Goal: Task Accomplishment & Management: Manage account settings

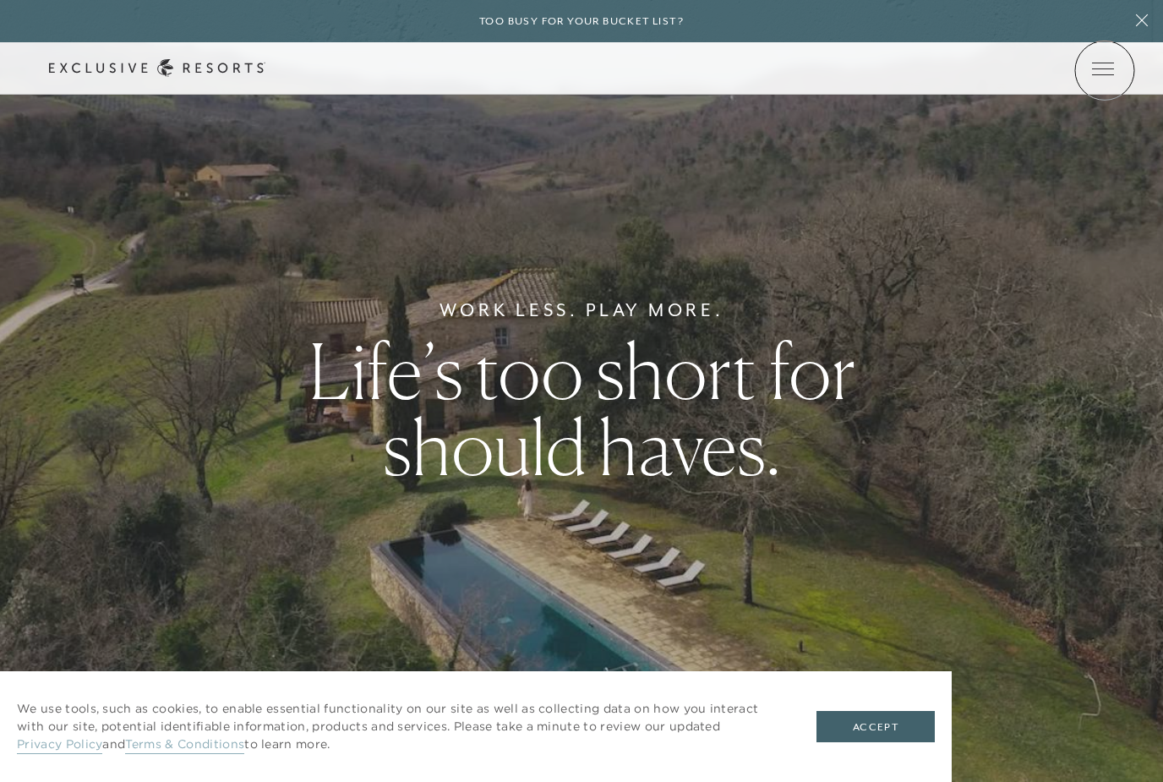
click at [1105, 70] on span "Open navigation" at bounding box center [1103, 69] width 22 height 12
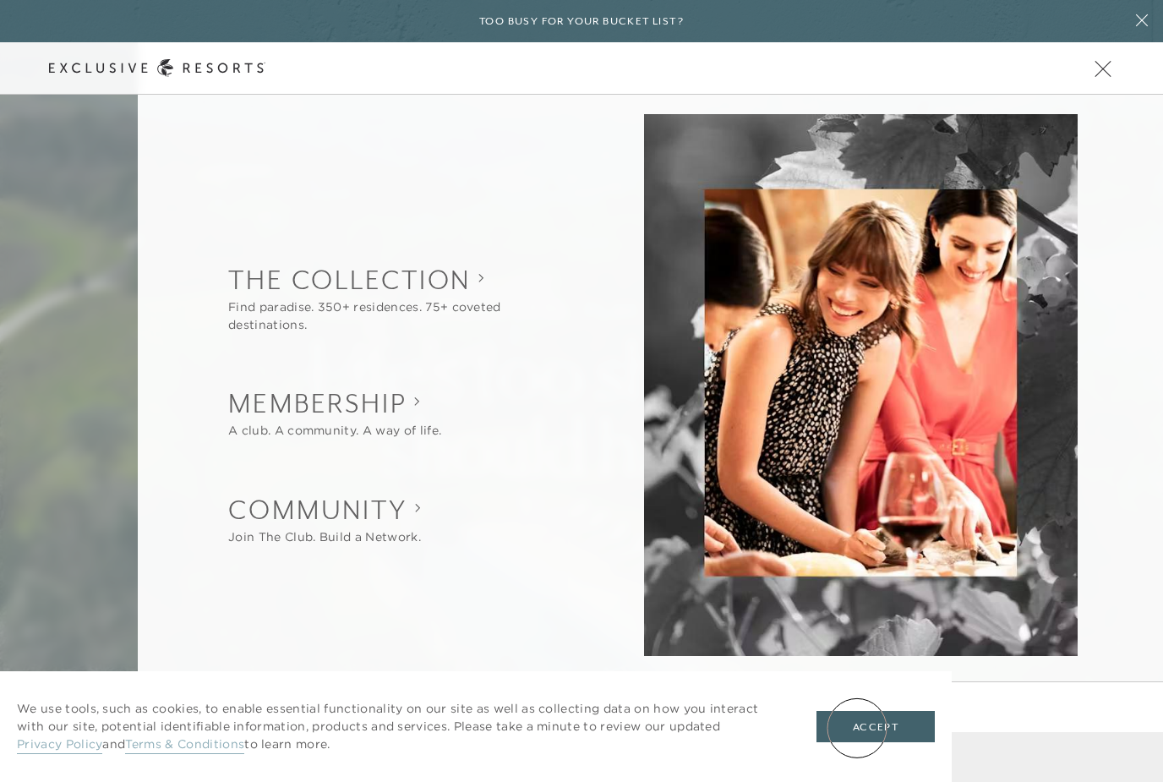
click at [857, 728] on button "Accept" at bounding box center [876, 727] width 118 height 32
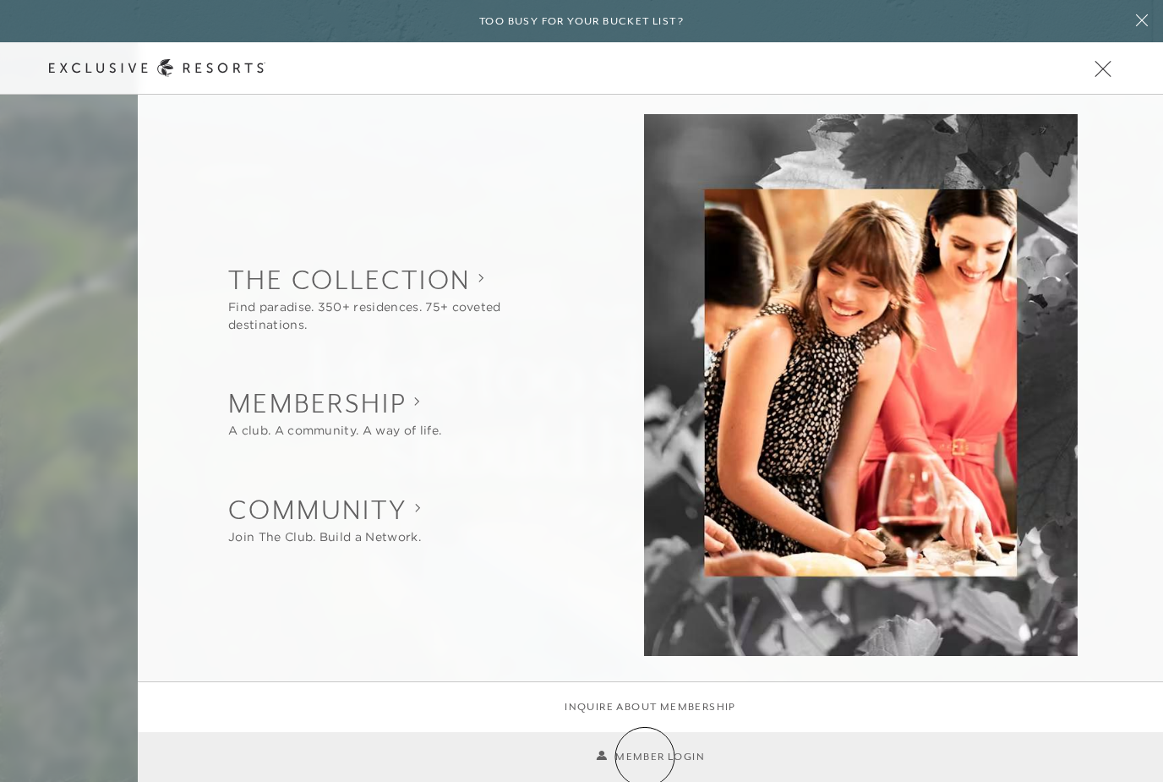
click at [645, 757] on link "Member Login" at bounding box center [650, 757] width 109 height 16
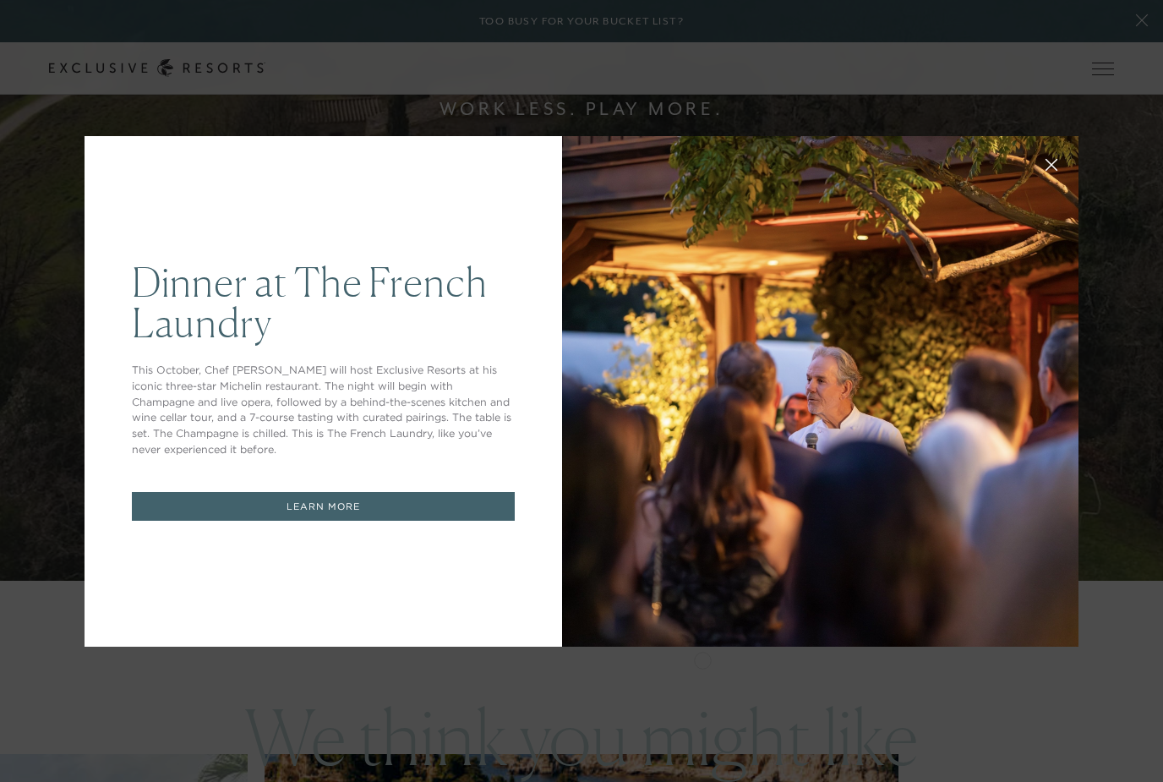
scroll to position [95, 0]
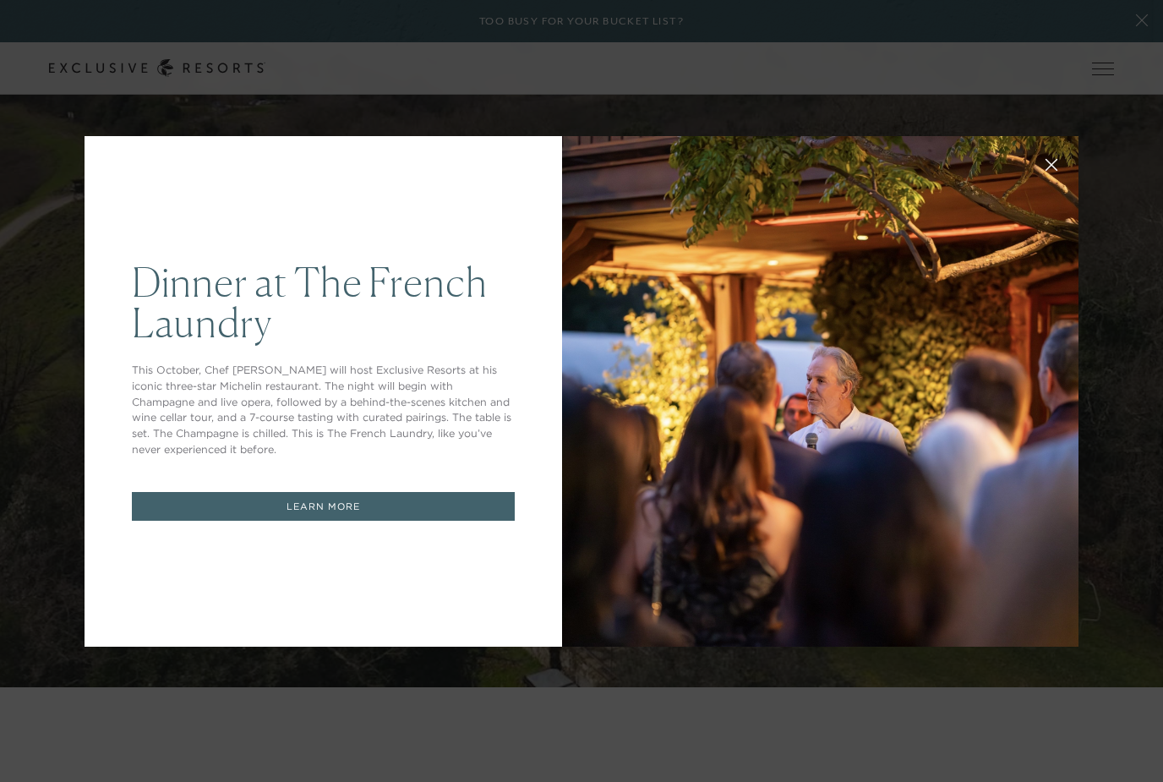
click at [1052, 164] on icon at bounding box center [1052, 164] width 11 height 11
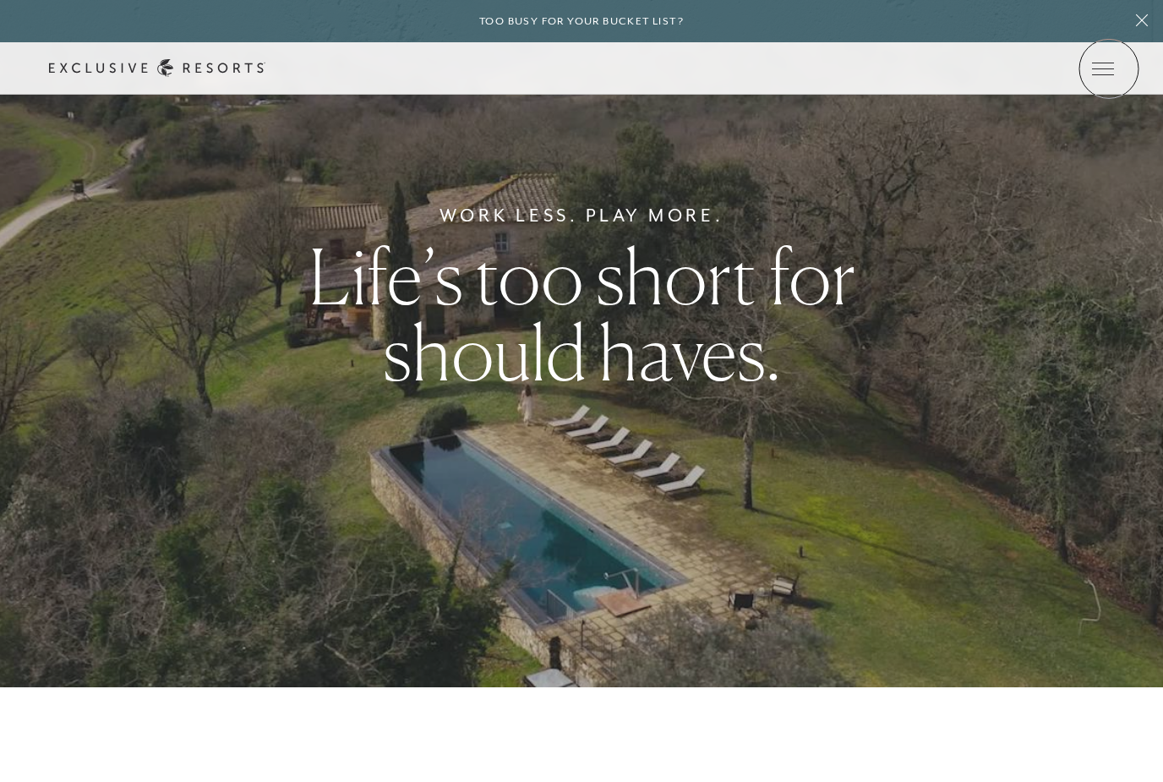
click at [1109, 68] on span "Open navigation" at bounding box center [1103, 68] width 22 height 1
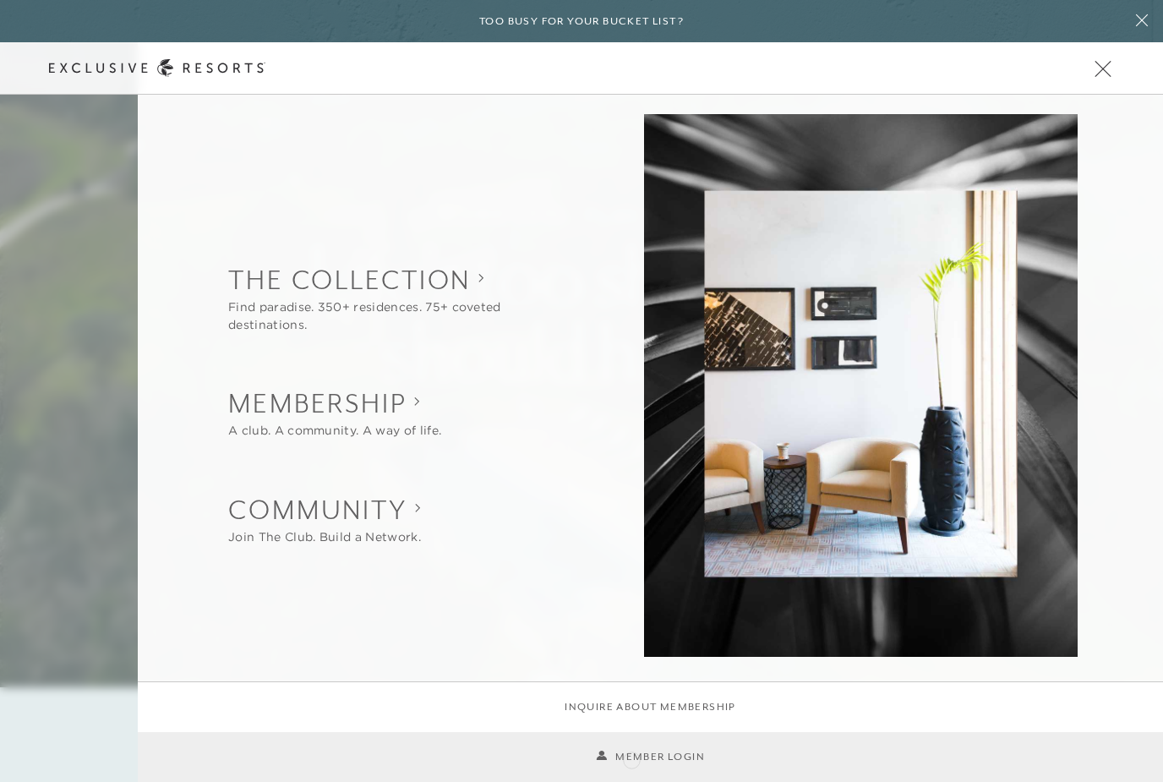
click at [632, 758] on link "Member Login" at bounding box center [650, 757] width 109 height 16
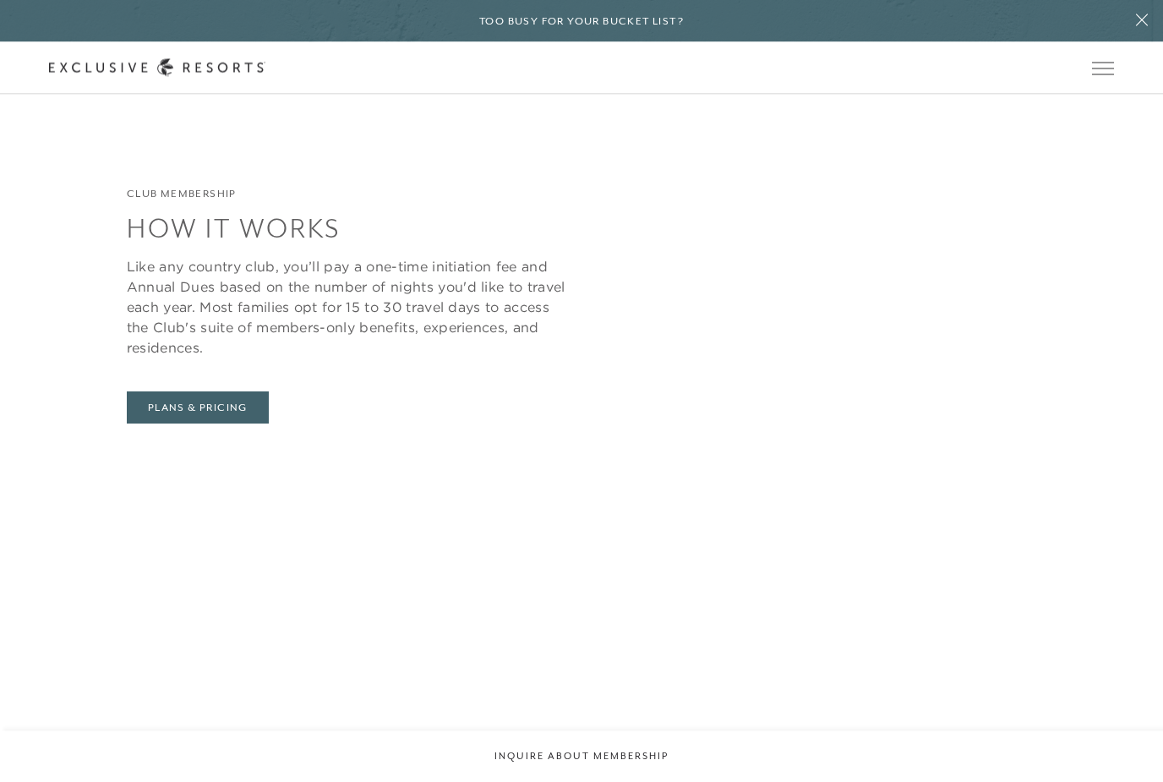
scroll to position [6322, 0]
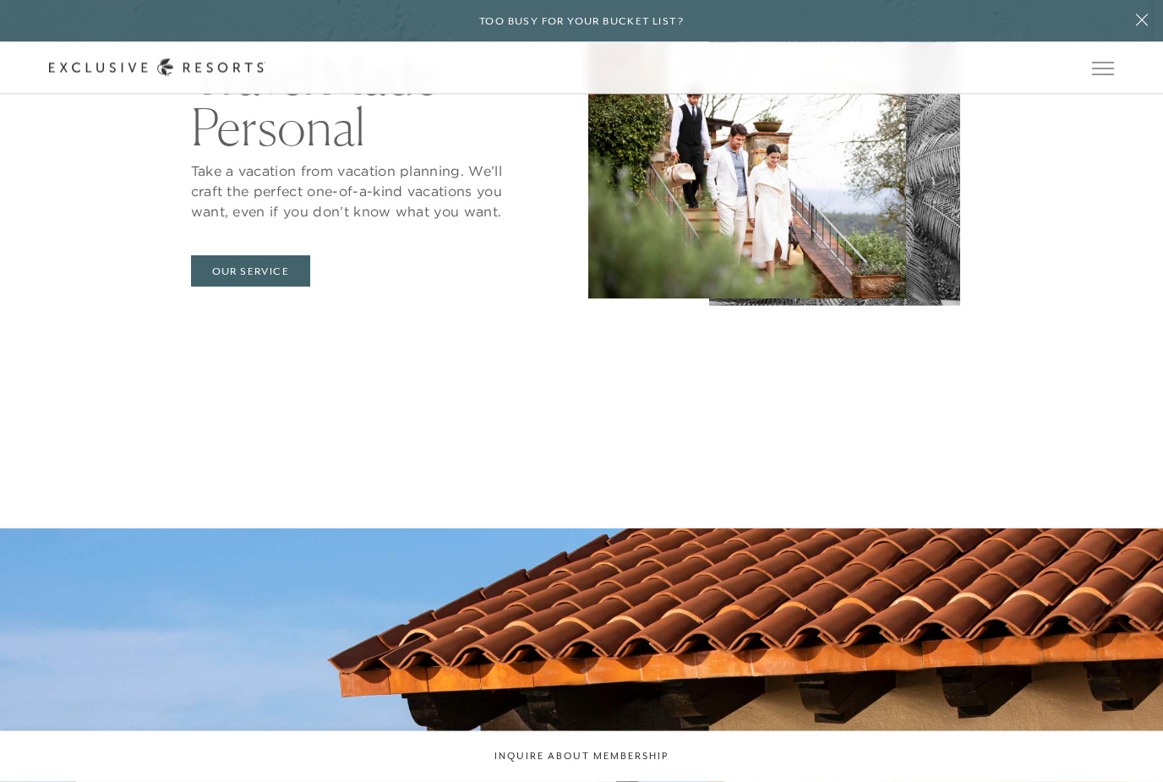
click at [1106, 68] on span "Open navigation" at bounding box center [1103, 69] width 22 height 12
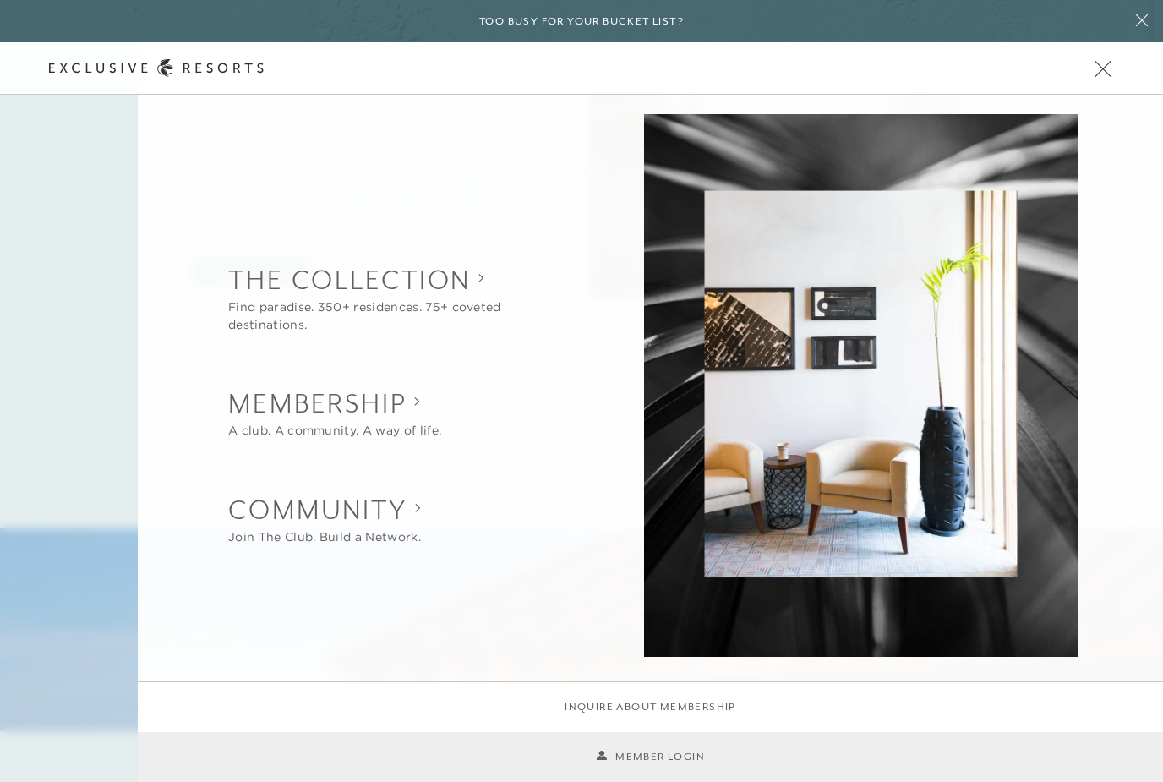
click at [654, 750] on link "Member Login" at bounding box center [650, 757] width 109 height 16
